Goal: Task Accomplishment & Management: Use online tool/utility

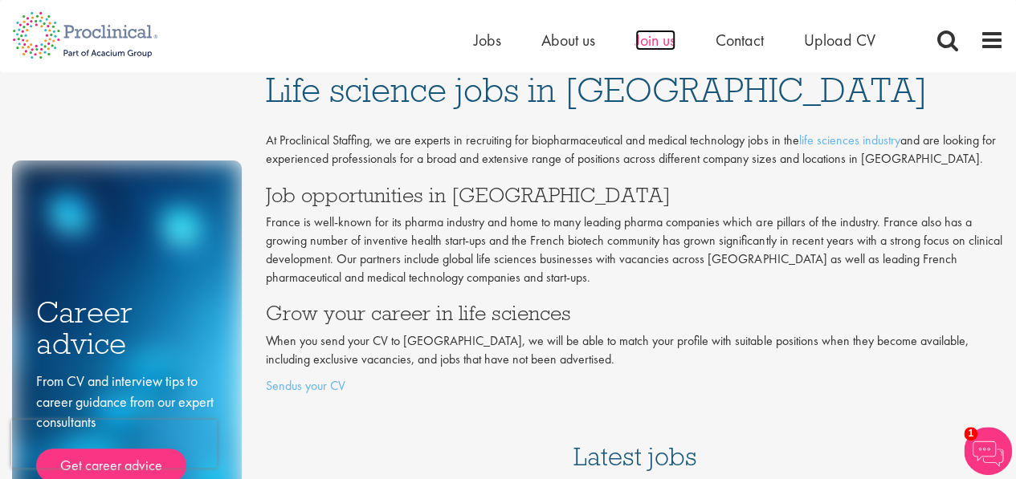
click at [668, 43] on span "Join us" at bounding box center [655, 40] width 40 height 21
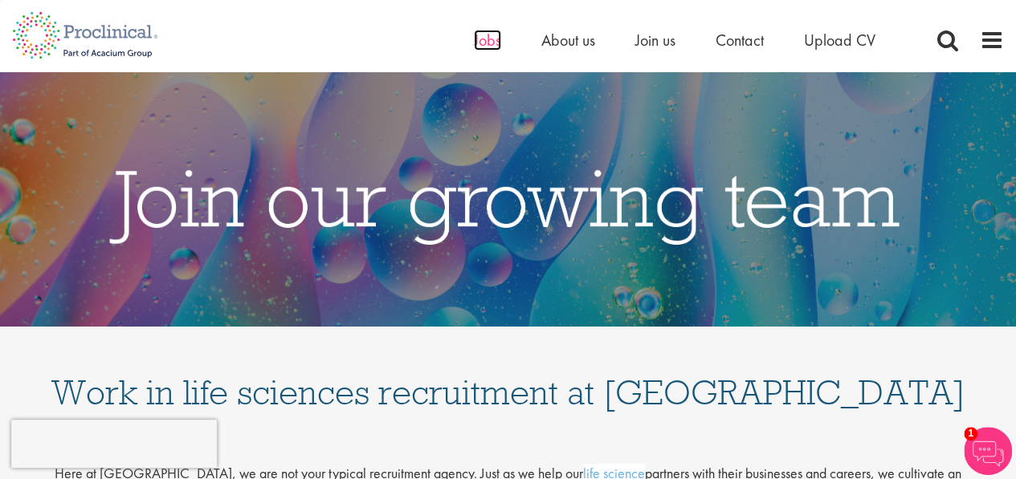
click at [490, 43] on span "Jobs" at bounding box center [487, 40] width 27 height 21
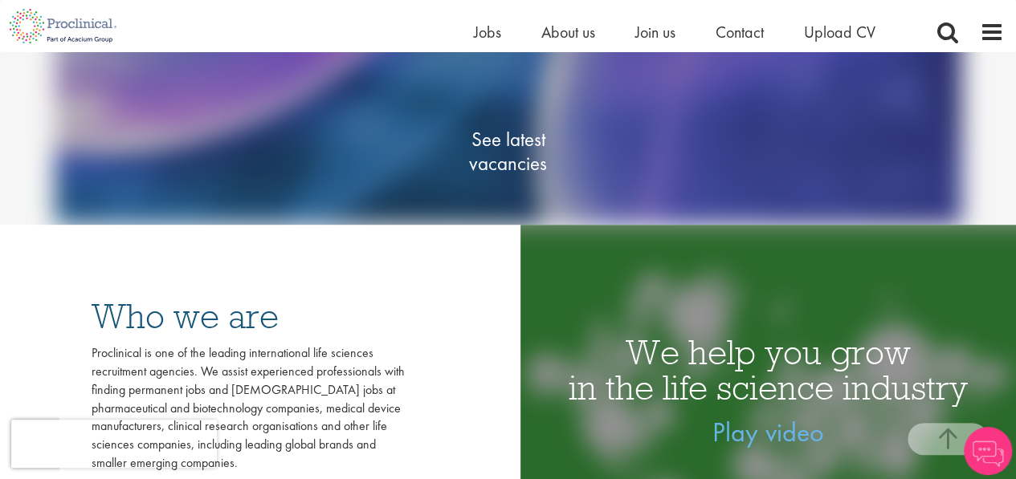
scroll to position [267, 0]
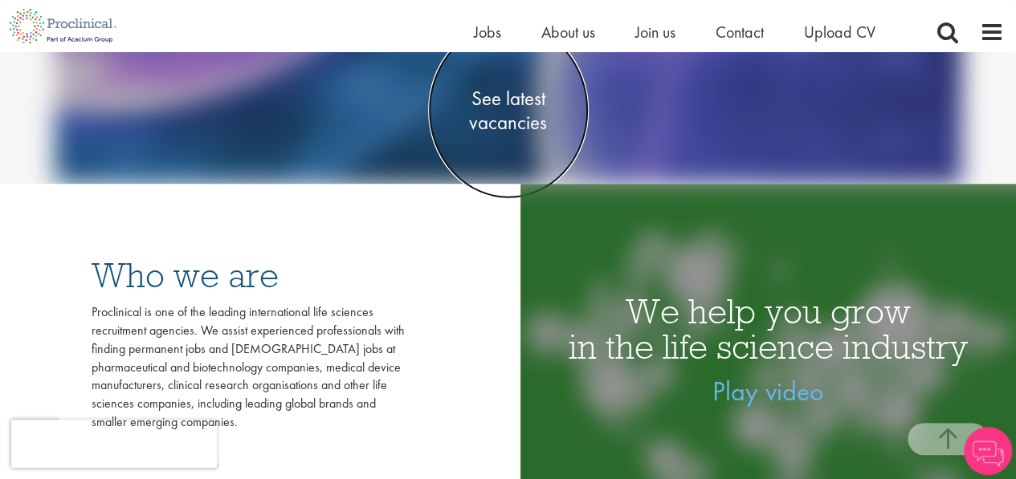
click at [500, 103] on span "See latest vacancies" at bounding box center [508, 111] width 161 height 48
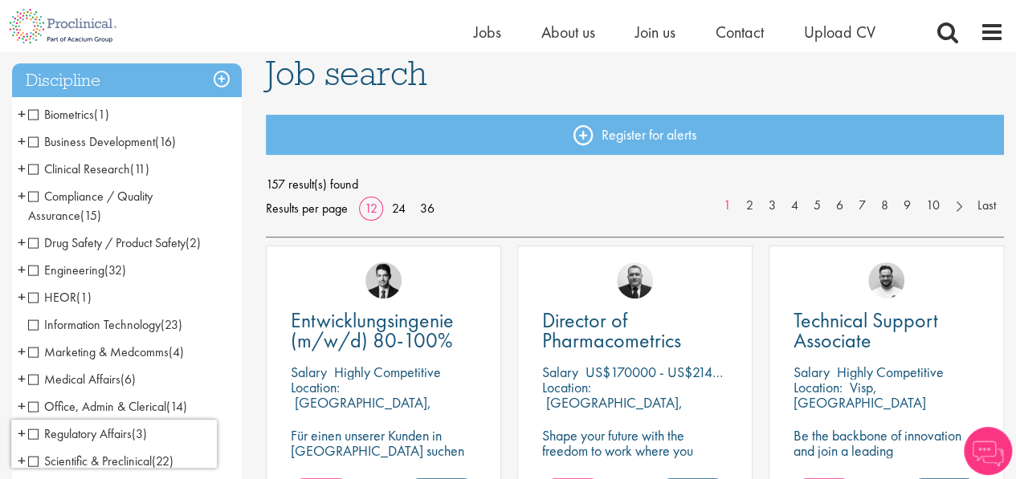
scroll to position [133, 0]
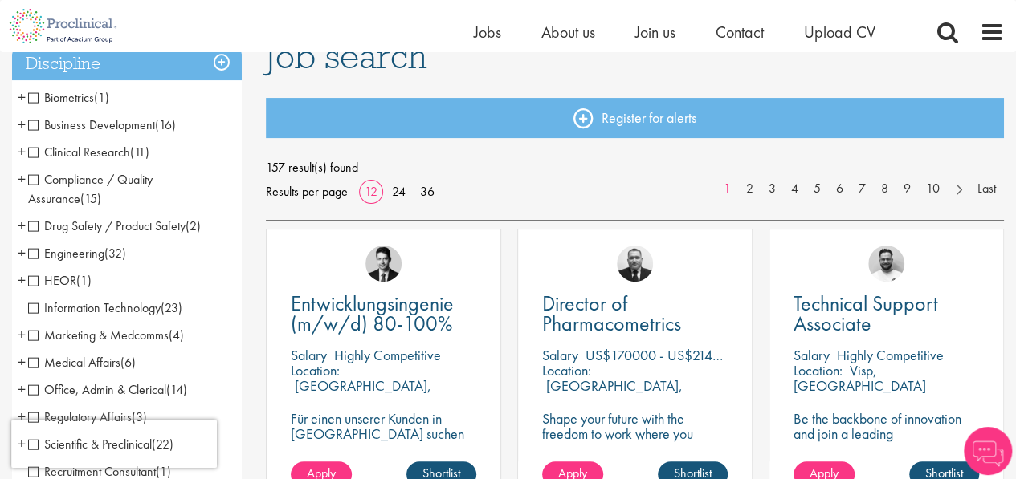
click at [30, 99] on span "Biometrics" at bounding box center [61, 97] width 66 height 17
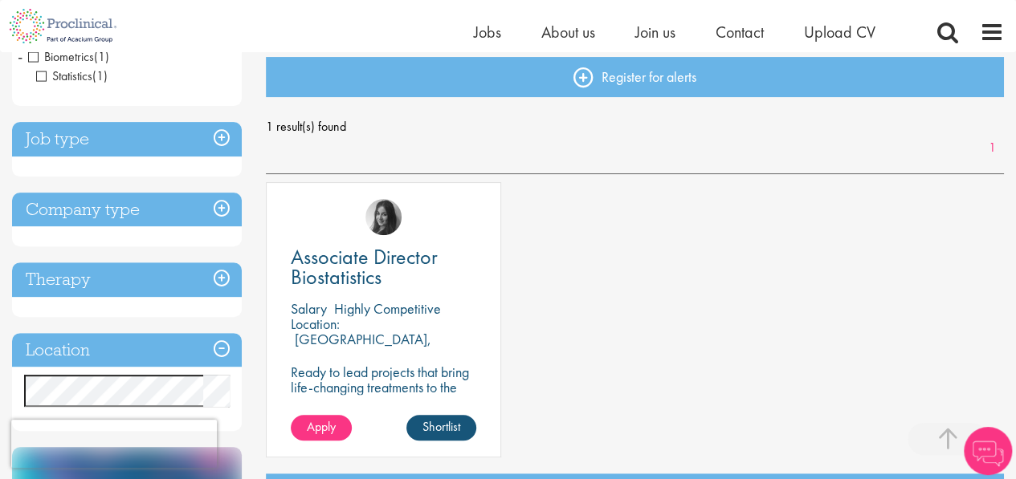
scroll to position [267, 0]
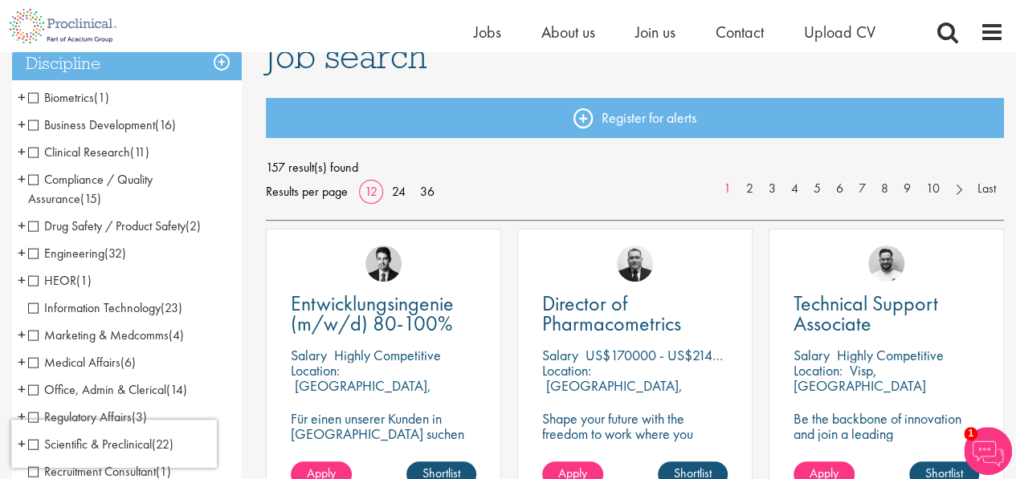
click at [35, 124] on span "Business Development" at bounding box center [91, 124] width 127 height 17
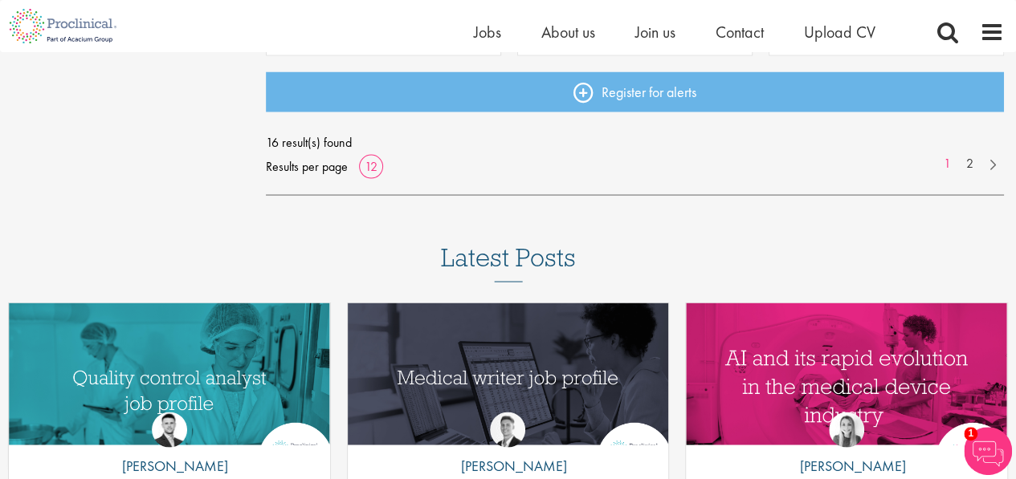
scroll to position [1472, 0]
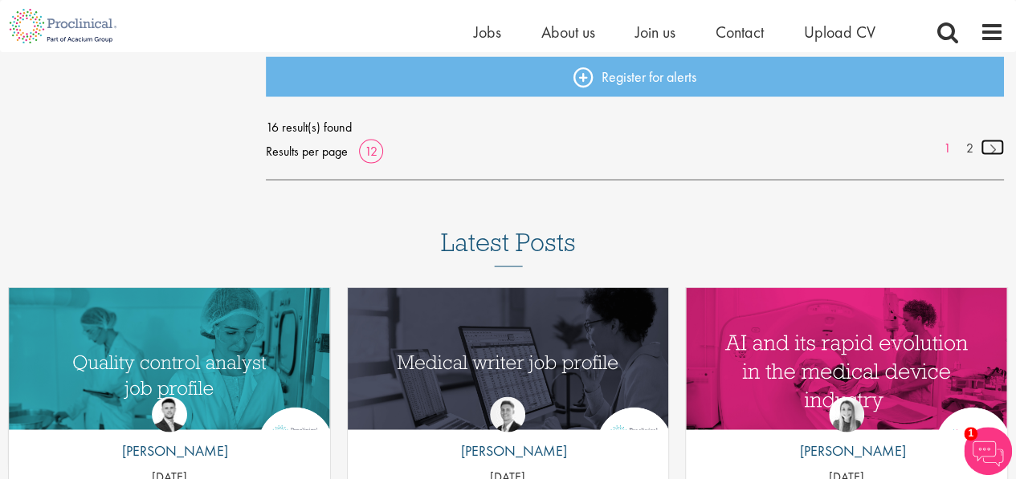
click at [987, 149] on link at bounding box center [991, 147] width 23 height 16
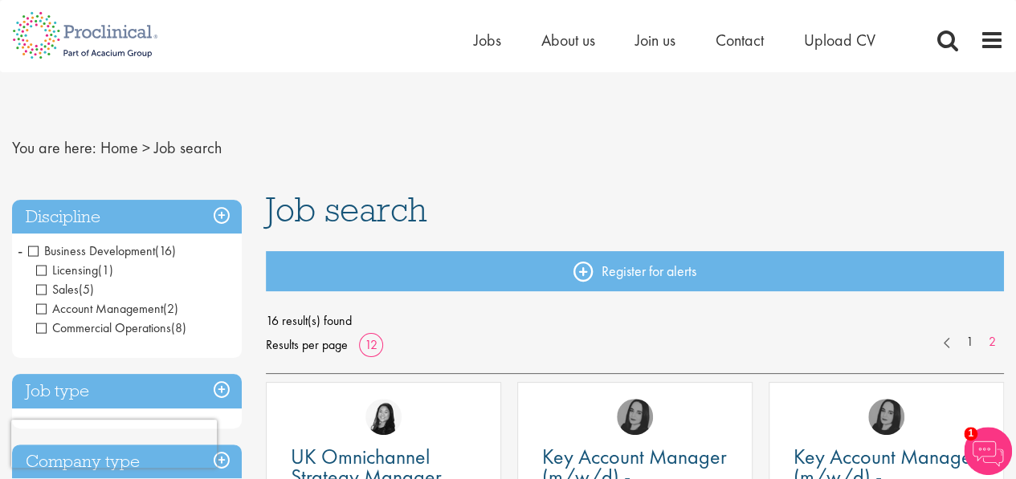
click at [32, 253] on span "Business Development" at bounding box center [91, 250] width 127 height 17
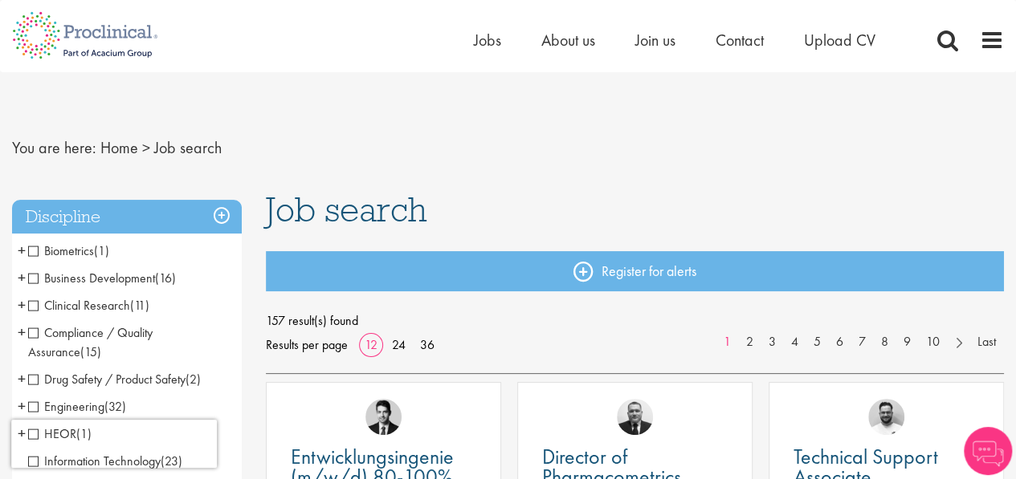
click at [29, 303] on span "Clinical Research" at bounding box center [79, 305] width 102 height 17
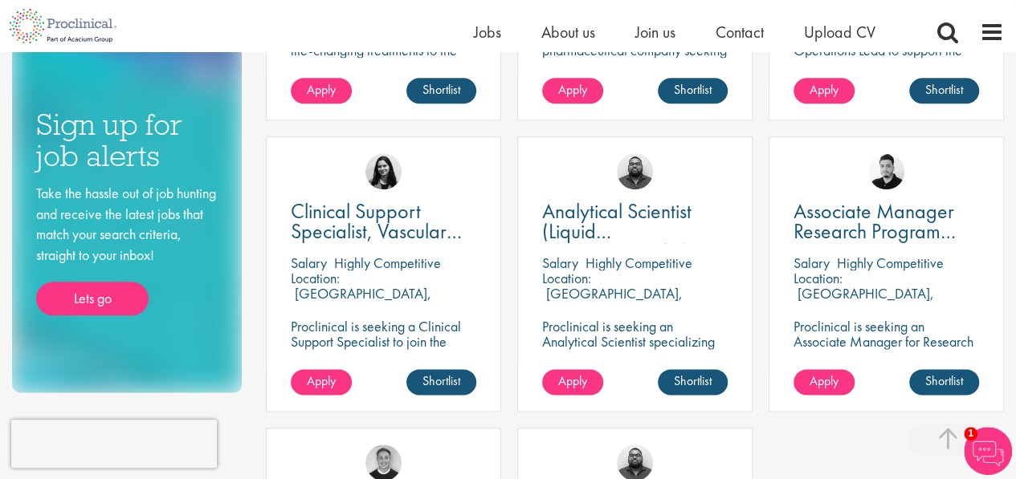
scroll to position [133, 0]
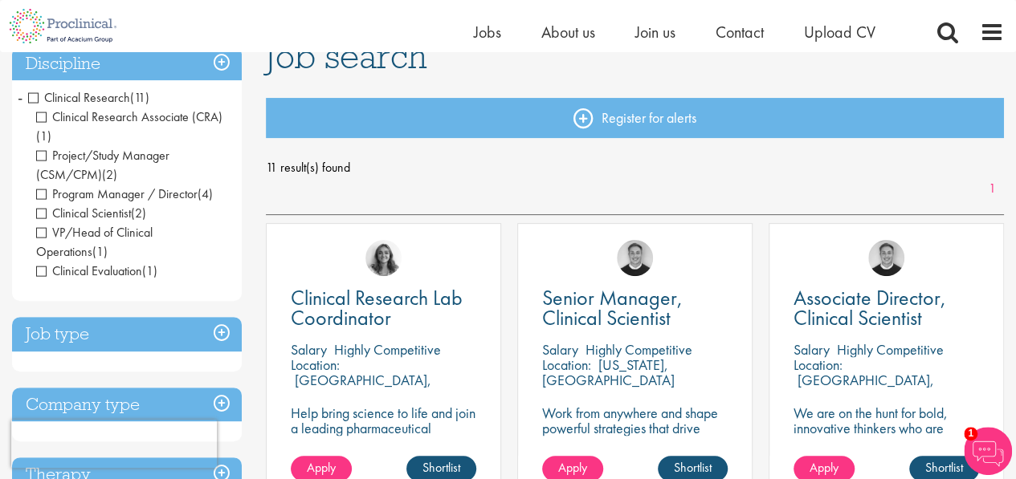
click at [31, 96] on span "Clinical Research" at bounding box center [79, 97] width 102 height 17
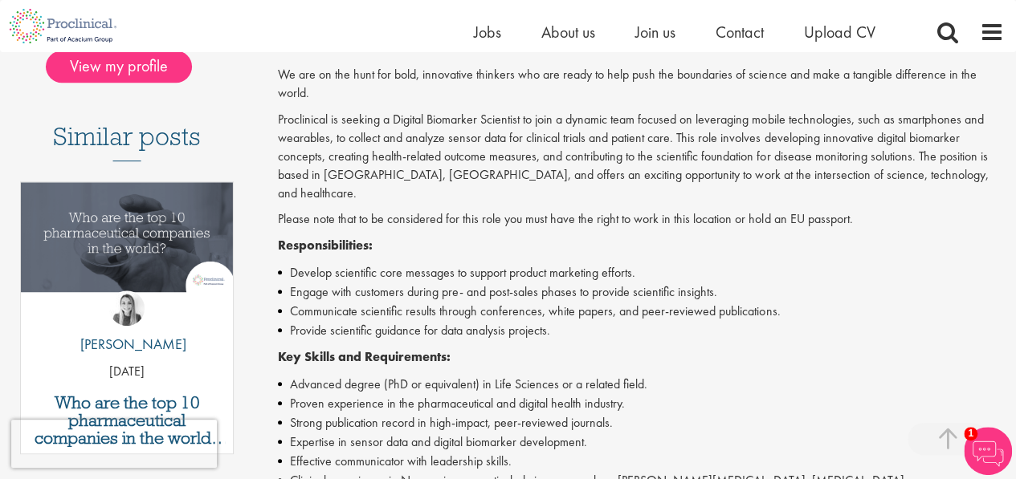
scroll to position [535, 0]
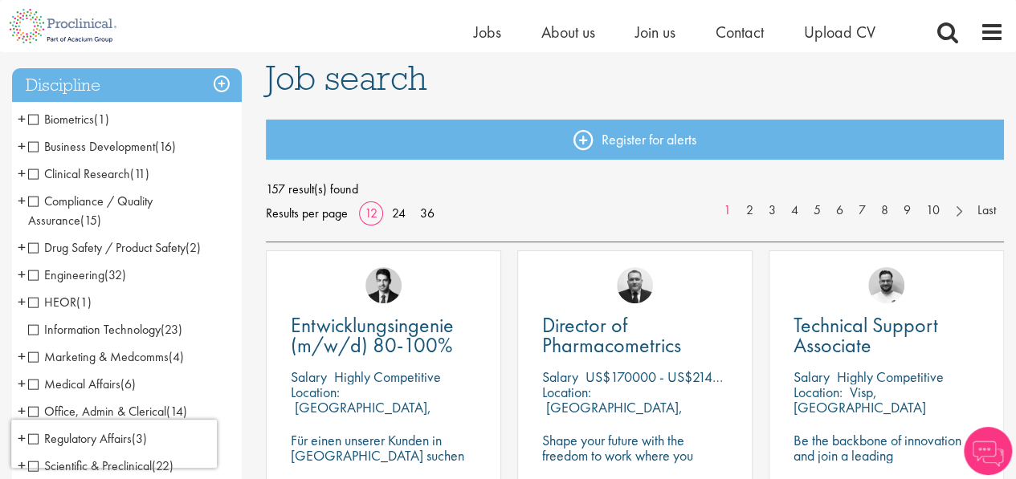
scroll to position [133, 0]
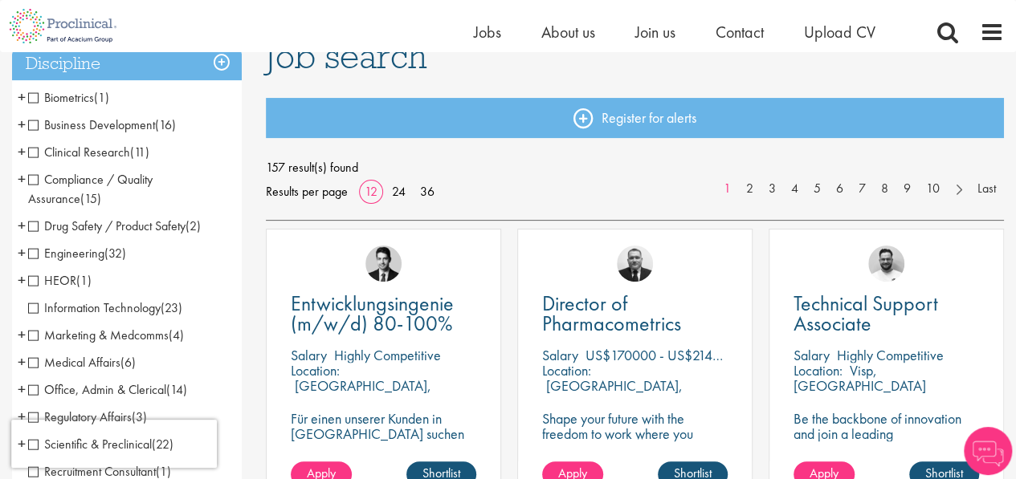
click at [32, 177] on span "Compliance / Quality Assurance" at bounding box center [90, 189] width 124 height 36
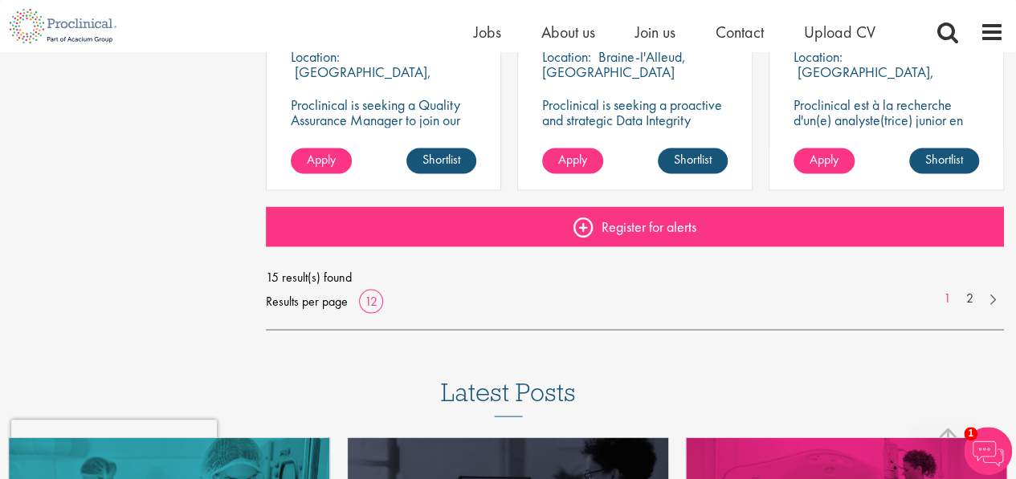
scroll to position [1338, 0]
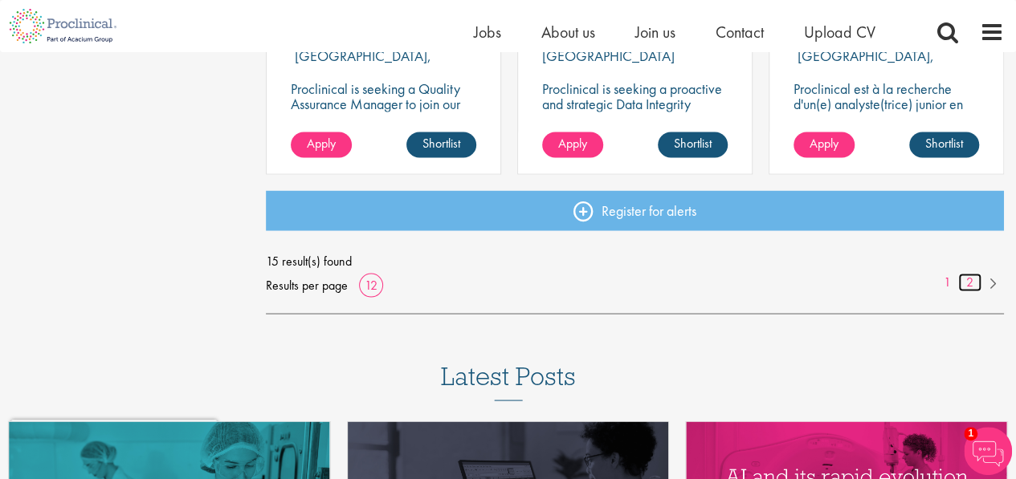
click at [971, 280] on link "2" at bounding box center [969, 282] width 23 height 18
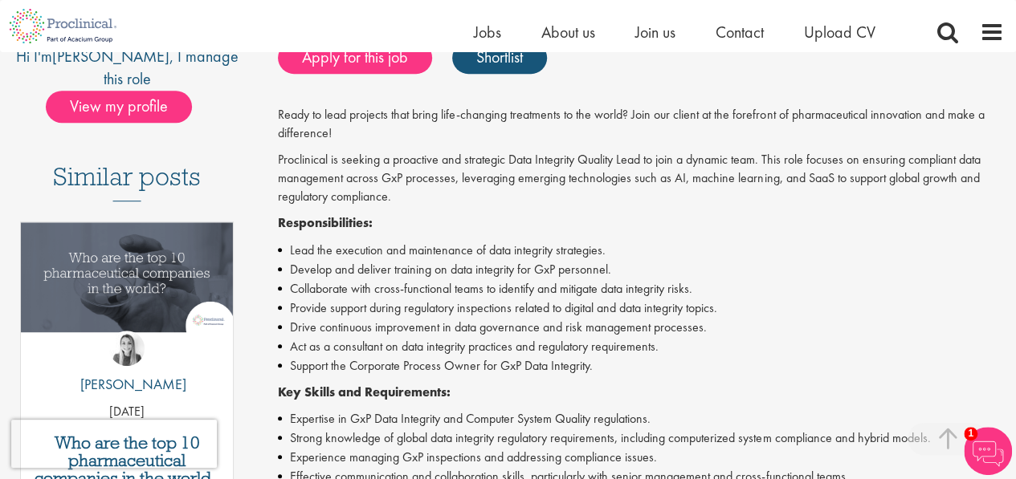
scroll to position [401, 0]
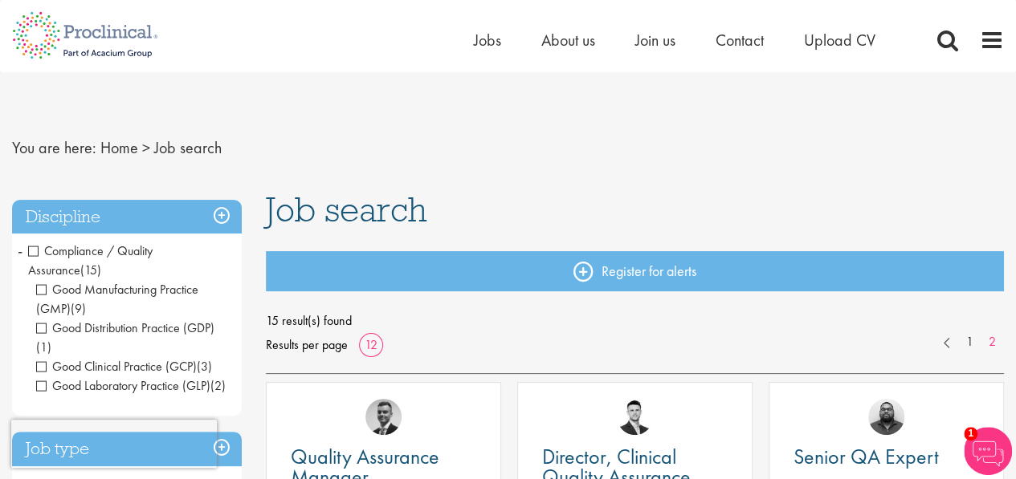
click at [32, 254] on span "Compliance / Quality Assurance" at bounding box center [90, 260] width 124 height 36
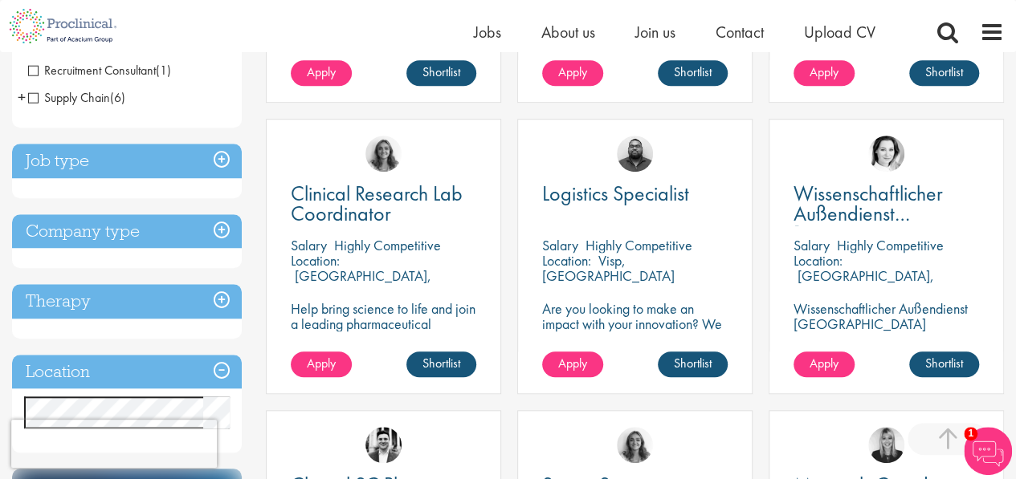
scroll to position [803, 0]
